Goal: Information Seeking & Learning: Learn about a topic

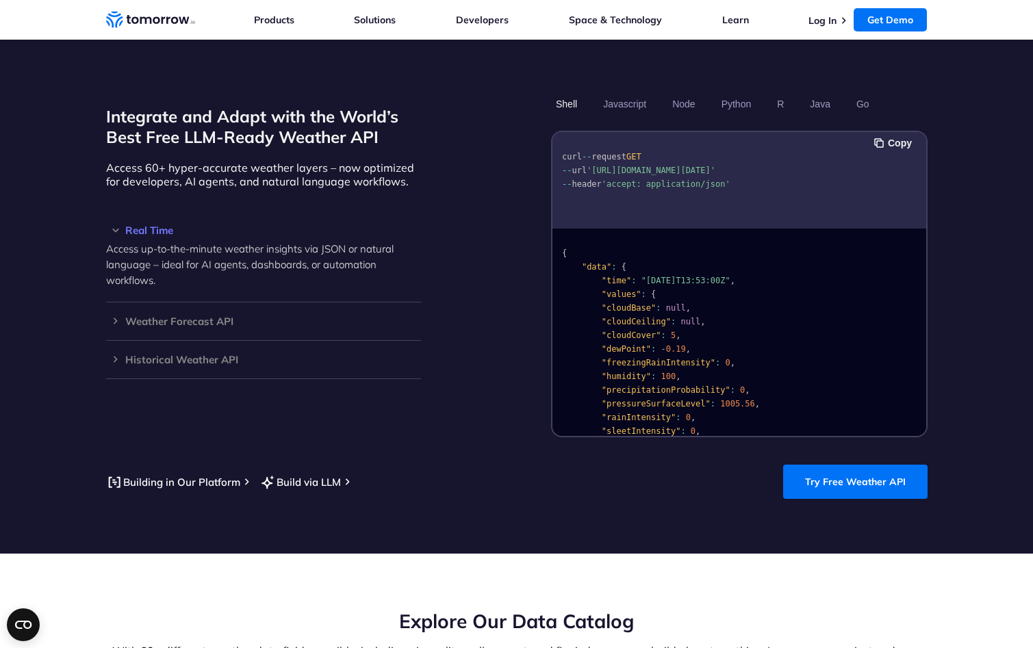
scroll to position [1095, 0]
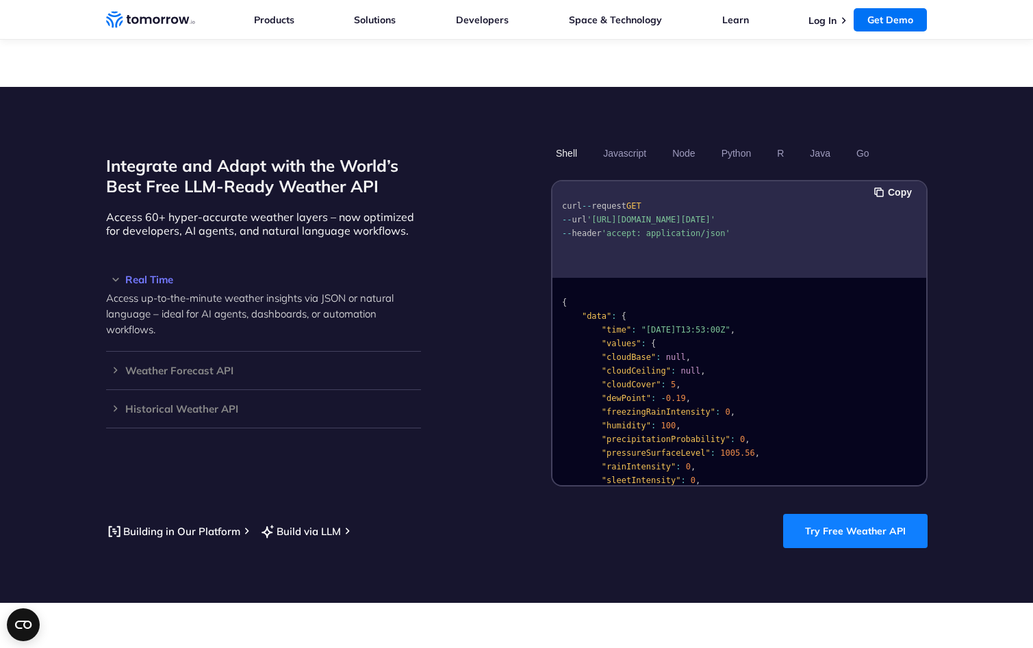
click at [859, 514] on link "Try Free Weather API" at bounding box center [855, 531] width 144 height 34
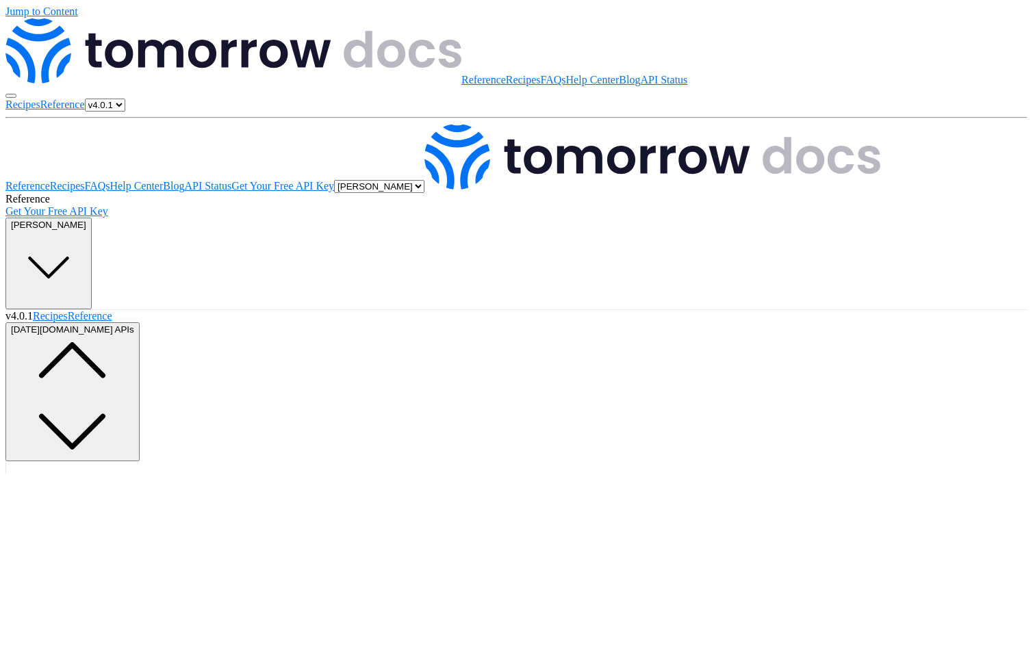
scroll to position [418, 0]
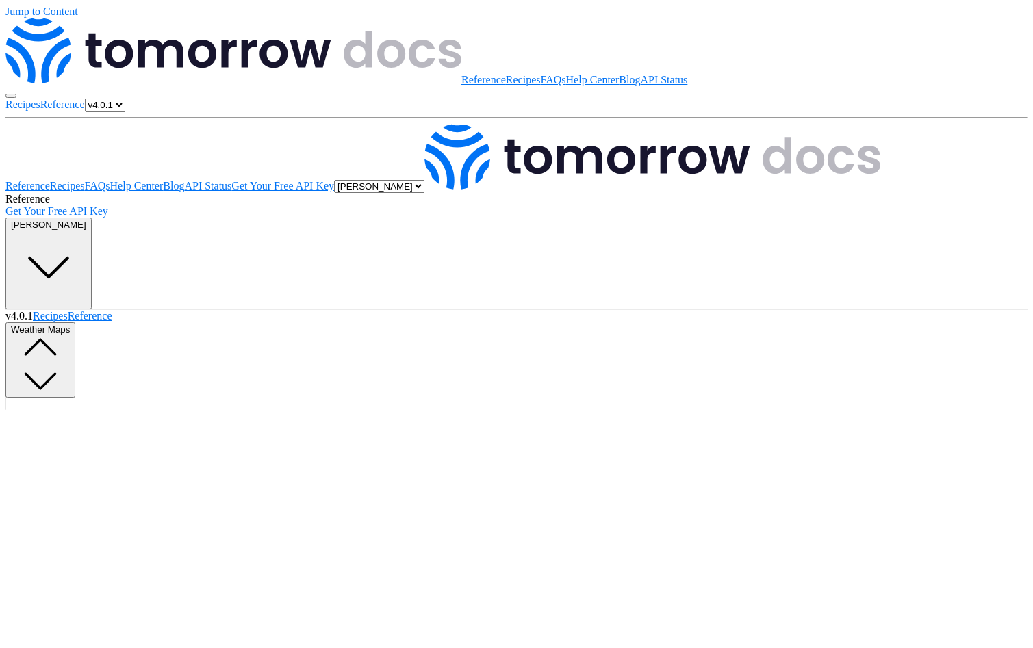
scroll to position [1906, 0]
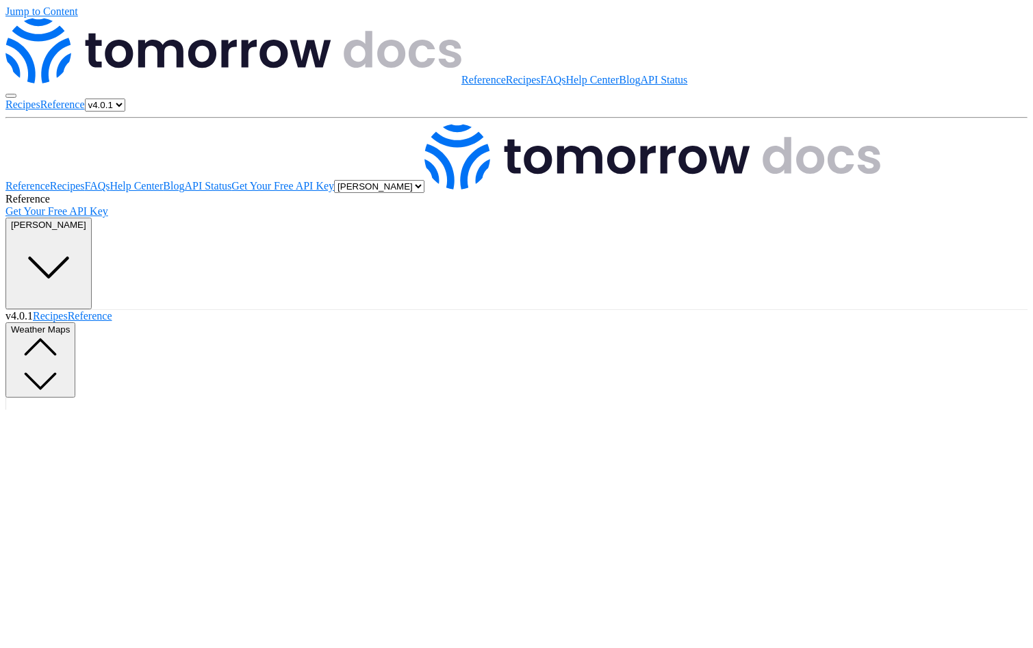
scroll to position [0, 0]
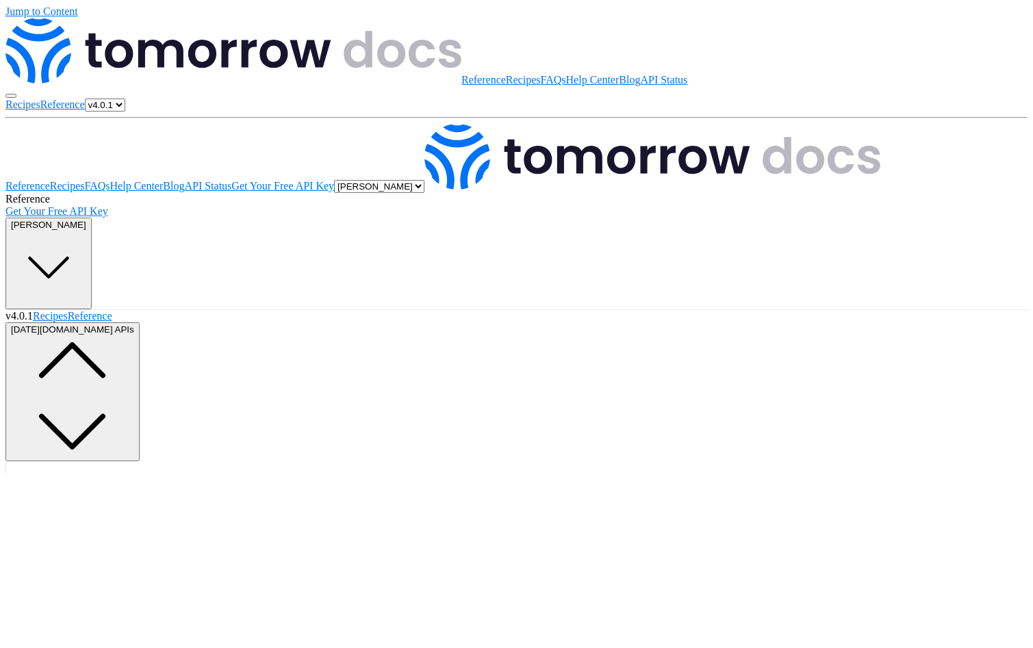
scroll to position [2049, 0]
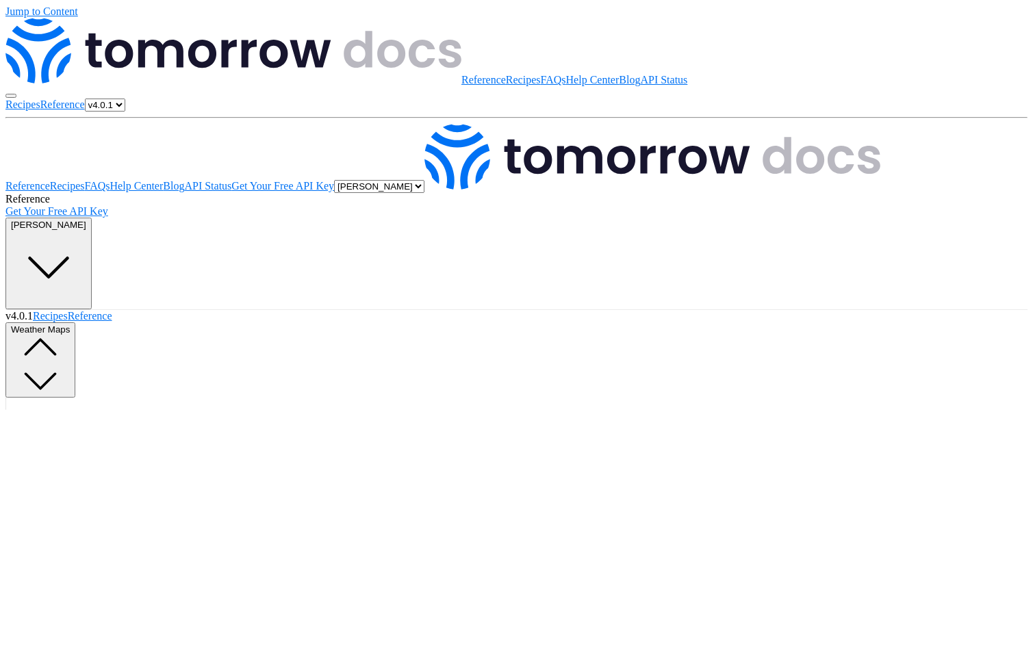
scroll to position [261, 0]
